Goal: Obtain resource: Obtain resource

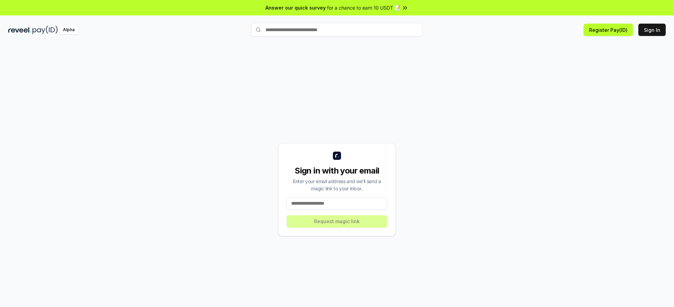
click at [335, 197] on input at bounding box center [337, 203] width 101 height 12
type input "**********"
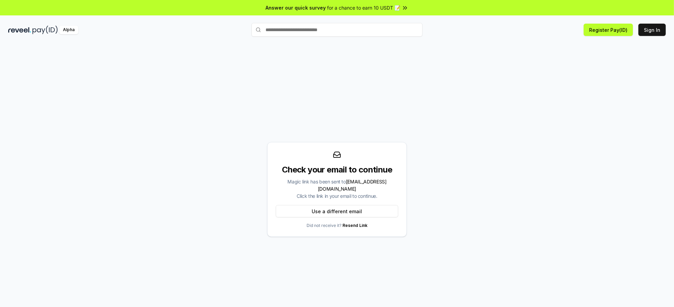
click at [339, 159] on icon at bounding box center [337, 155] width 8 height 8
click at [658, 24] on button "Sign In" at bounding box center [652, 30] width 27 height 12
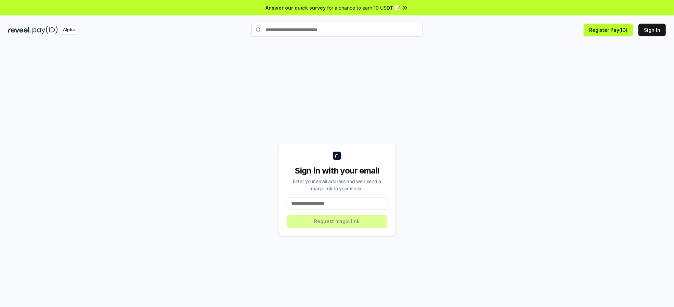
click at [21, 26] on img at bounding box center [19, 30] width 23 height 9
click at [59, 26] on div "Alpha" at bounding box center [68, 30] width 19 height 9
click at [402, 4] on icon at bounding box center [405, 7] width 7 height 7
